Goal: Task Accomplishment & Management: Complete application form

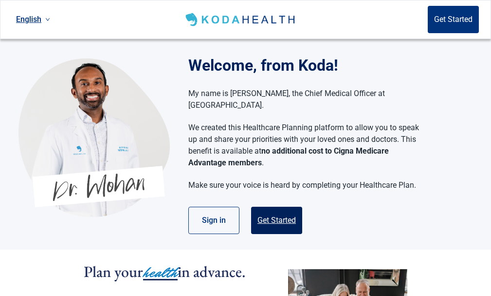
click at [274, 206] on button "Get Started" at bounding box center [276, 219] width 51 height 27
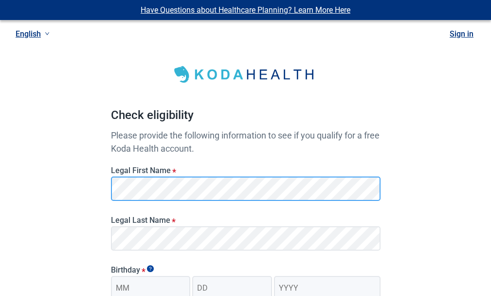
scroll to position [146, 0]
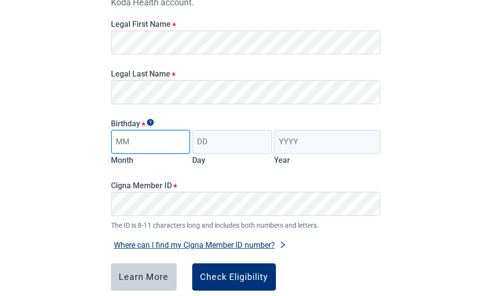
click at [165, 139] on input "Month" at bounding box center [151, 142] width 80 height 24
type input "08"
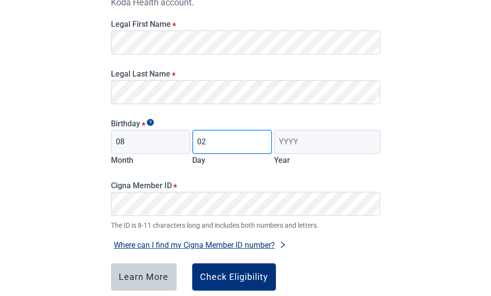
type input "02"
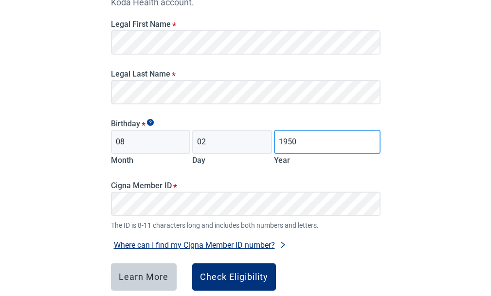
type input "1950"
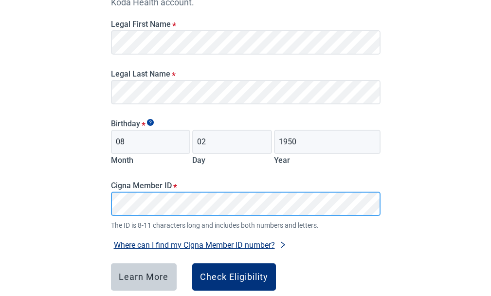
scroll to position [195, 0]
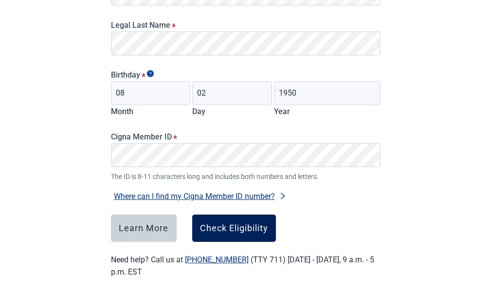
click at [225, 227] on div "Check Eligibility" at bounding box center [234, 228] width 68 height 10
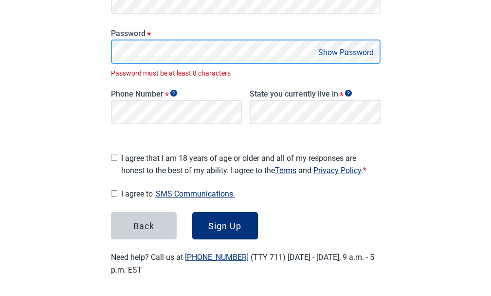
scroll to position [207, 0]
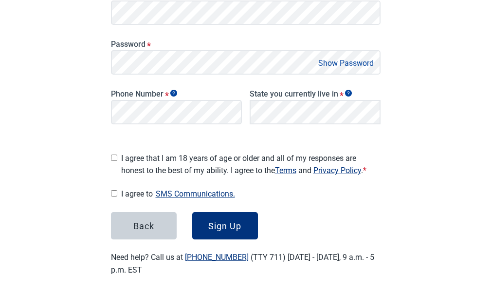
click at [352, 68] on button "Show Password" at bounding box center [346, 62] width 61 height 13
click at [115, 155] on input "I agree that I am 18 years of age or older and all of my responses are honest t…" at bounding box center [114, 157] width 6 height 6
checkbox input "true"
click at [113, 190] on input "I agree to SMS Communications." at bounding box center [114, 193] width 6 height 6
checkbox input "true"
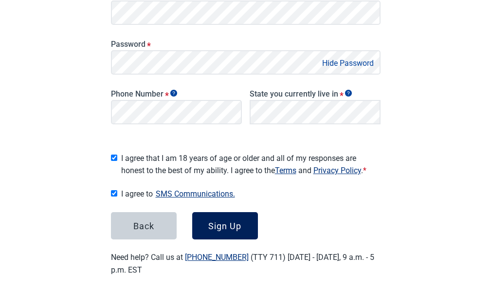
click at [223, 221] on div "Sign Up" at bounding box center [224, 226] width 33 height 10
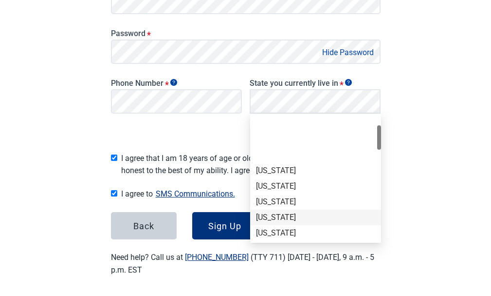
scroll to position [49, 0]
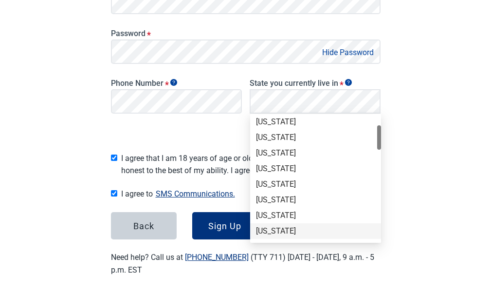
click at [334, 231] on div "[US_STATE]" at bounding box center [315, 230] width 119 height 11
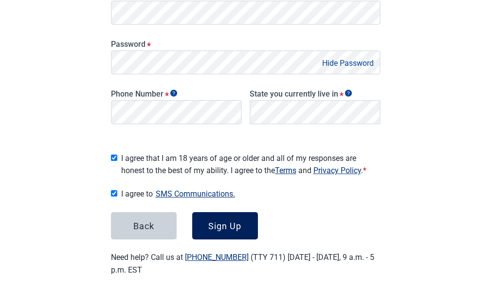
click at [220, 221] on div "Sign Up" at bounding box center [224, 226] width 33 height 10
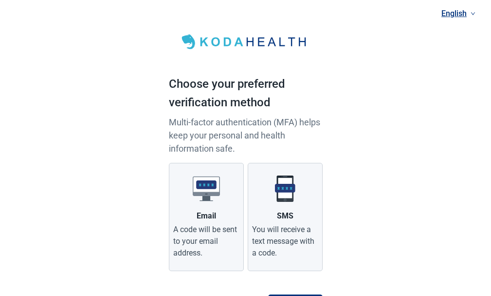
scroll to position [49, 0]
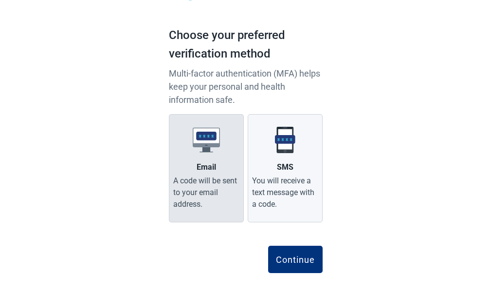
click at [201, 165] on div "Email" at bounding box center [206, 167] width 19 height 12
click at [0, 0] on input "Email A code will be sent to your email address." at bounding box center [0, 0] width 0 height 0
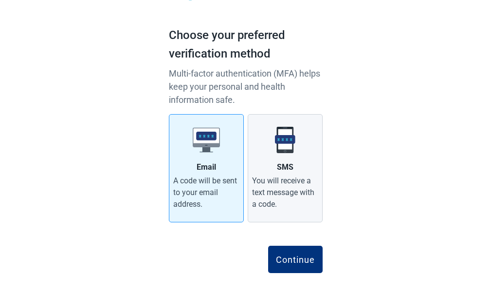
scroll to position [57, 0]
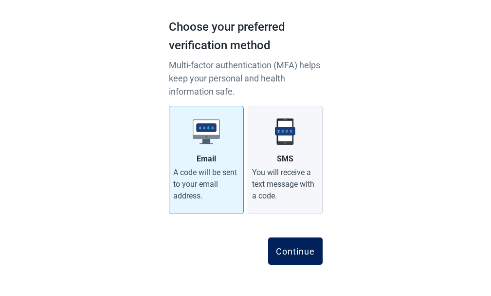
click at [298, 250] on div "Continue" at bounding box center [295, 251] width 39 height 10
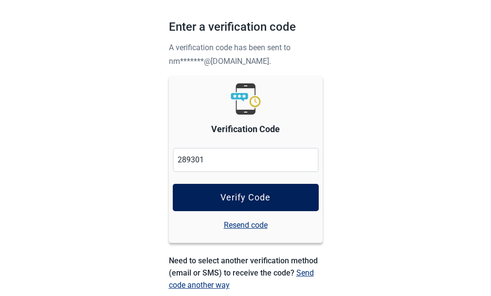
type input "289301"
click at [234, 190] on button "Verify Code" at bounding box center [246, 197] width 146 height 27
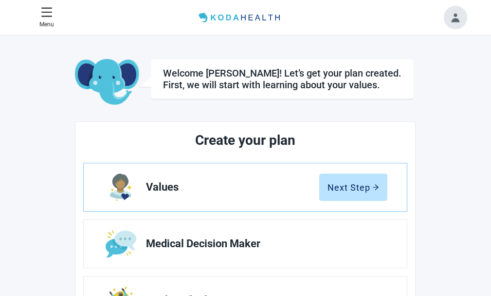
click at [457, 16] on button "Toggle account menu" at bounding box center [455, 17] width 23 height 23
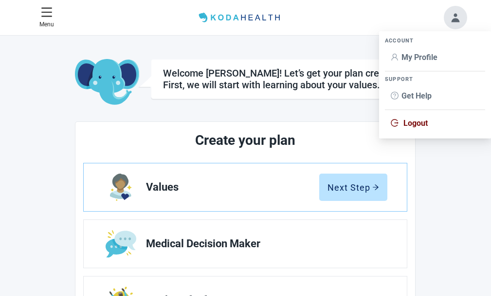
click at [421, 123] on span "Logout" at bounding box center [416, 122] width 24 height 9
